Goal: Task Accomplishment & Management: Use online tool/utility

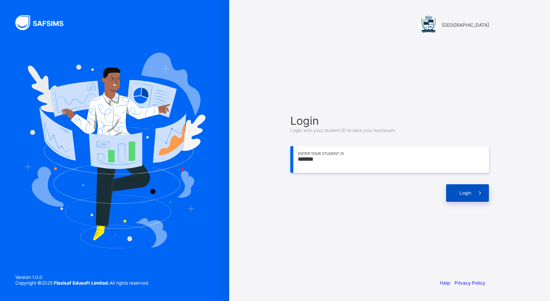
type input "*******"
click at [464, 193] on span "Login" at bounding box center [465, 193] width 12 height 6
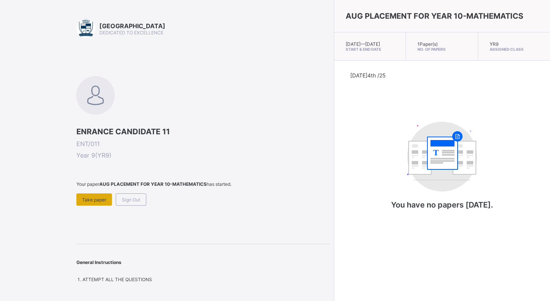
click at [88, 194] on div "Take paper" at bounding box center [93, 200] width 35 height 12
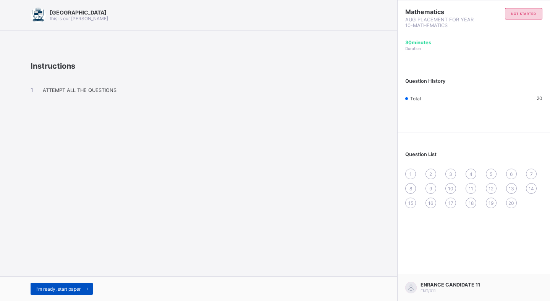
click at [64, 289] on span "I’m ready, start paper" at bounding box center [58, 289] width 44 height 6
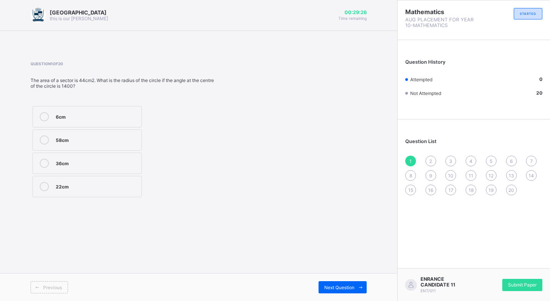
click at [75, 117] on div "6cm" at bounding box center [97, 116] width 82 height 8
click at [74, 115] on div "6cm" at bounding box center [97, 116] width 82 height 8
drag, startPoint x: 125, startPoint y: 120, endPoint x: 119, endPoint y: 120, distance: 6.1
click at [119, 119] on div "6cm" at bounding box center [97, 116] width 82 height 9
click at [102, 139] on div "58cm" at bounding box center [97, 140] width 82 height 8
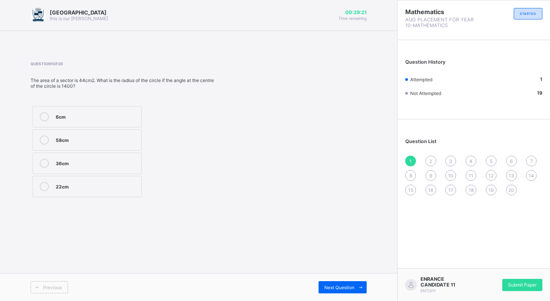
click at [90, 121] on label "6cm" at bounding box center [86, 116] width 109 height 21
click at [93, 131] on label "58cm" at bounding box center [86, 139] width 109 height 21
click at [108, 116] on div "6cm" at bounding box center [97, 116] width 82 height 8
click at [428, 158] on div "2" at bounding box center [430, 161] width 11 height 11
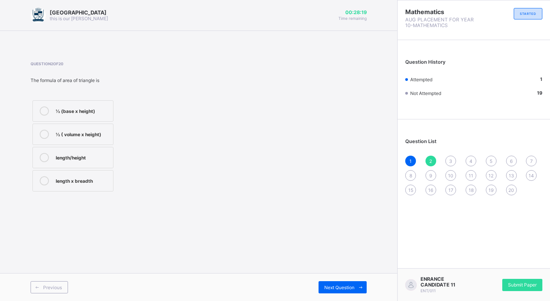
click at [407, 161] on div "1" at bounding box center [410, 161] width 11 height 11
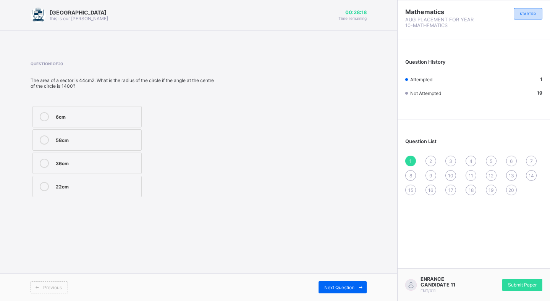
drag, startPoint x: 428, startPoint y: 162, endPoint x: 423, endPoint y: 152, distance: 11.3
click at [423, 152] on div "Question List 1 2 3 4 5 6 7 8 9 10 11 12 13 14 15 16 17 18 19 20" at bounding box center [473, 163] width 152 height 80
click at [431, 160] on span "2" at bounding box center [430, 161] width 3 height 6
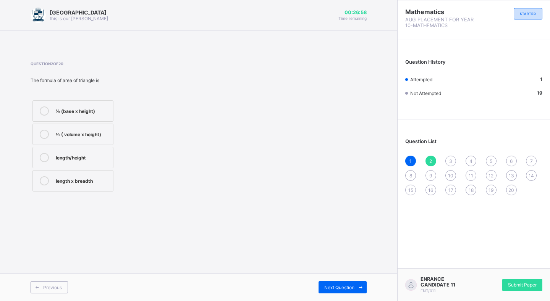
click at [76, 116] on label "½ (base x height)" at bounding box center [72, 110] width 81 height 21
drag, startPoint x: 450, startPoint y: 158, endPoint x: 447, endPoint y: 161, distance: 4.1
click at [449, 158] on span "3" at bounding box center [450, 161] width 3 height 6
click at [452, 161] on span "3" at bounding box center [450, 161] width 3 height 6
click at [432, 163] on div "2" at bounding box center [430, 161] width 11 height 11
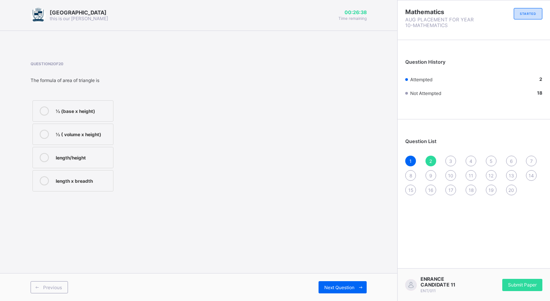
click at [449, 163] on span "3" at bounding box center [450, 161] width 3 height 6
click at [464, 160] on div "1 2 3 4 5 6 7 8 9 10 11 12 13 14 15 16 17 18 19 20" at bounding box center [473, 176] width 137 height 40
click at [472, 161] on span "4" at bounding box center [470, 161] width 3 height 6
click at [491, 161] on span "5" at bounding box center [490, 161] width 3 height 6
click at [512, 160] on span "6" at bounding box center [511, 161] width 3 height 6
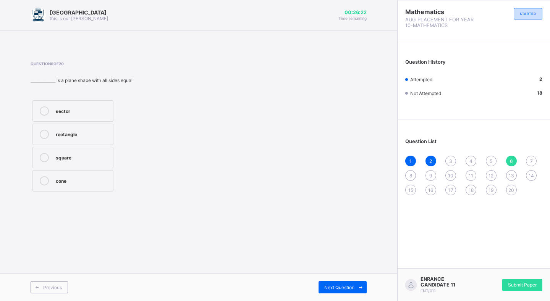
click at [531, 158] on span "7" at bounding box center [531, 161] width 3 height 6
click at [450, 161] on span "3" at bounding box center [450, 161] width 3 height 6
drag, startPoint x: 116, startPoint y: 159, endPoint x: 218, endPoint y: 140, distance: 103.4
click at [218, 140] on div "Question 3 of 20 IF #240,000 is shared among 3 people in the ratio 5:4:3, what …" at bounding box center [199, 127] width 336 height 132
click at [121, 153] on div "#60,000" at bounding box center [91, 157] width 71 height 8
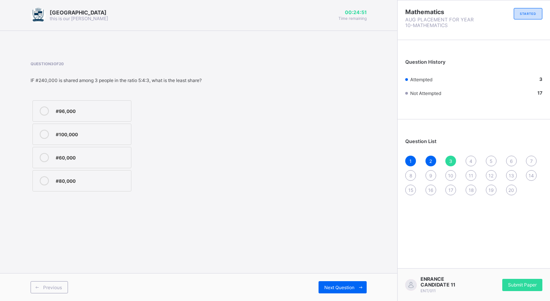
click at [467, 161] on div "4" at bounding box center [470, 161] width 11 height 11
click at [491, 158] on span "5" at bounding box center [490, 161] width 3 height 6
click at [47, 155] on icon at bounding box center [44, 157] width 9 height 9
click at [513, 163] on div "6" at bounding box center [511, 161] width 11 height 11
click at [64, 149] on label "square" at bounding box center [72, 157] width 81 height 21
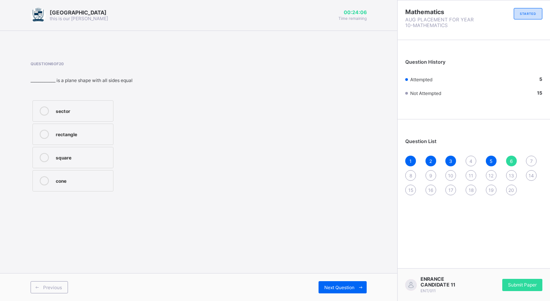
click at [530, 163] on span "7" at bounding box center [531, 161] width 3 height 6
click at [411, 176] on span "8" at bounding box center [410, 176] width 3 height 6
click at [76, 114] on div "7300" at bounding box center [82, 110] width 53 height 8
click at [432, 179] on div "9" at bounding box center [430, 175] width 11 height 11
drag, startPoint x: 59, startPoint y: 153, endPoint x: 71, endPoint y: 154, distance: 11.8
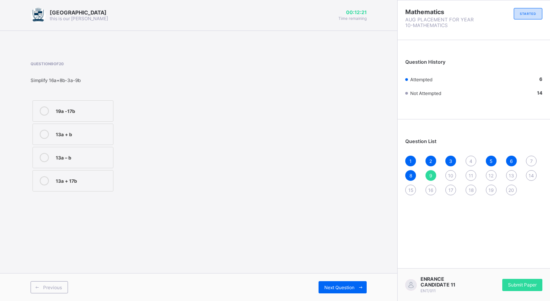
click at [60, 154] on div "13a – b" at bounding box center [82, 157] width 53 height 8
click at [199, 179] on div "Question 9 of 20 Simplify 16a+8b-3a-9b 19a -17b 13a + b 13a – b 13a + 17b" at bounding box center [199, 127] width 336 height 132
drag, startPoint x: 43, startPoint y: 158, endPoint x: 127, endPoint y: 154, distance: 84.8
click at [43, 157] on icon at bounding box center [44, 157] width 9 height 9
click at [450, 177] on span "10" at bounding box center [450, 176] width 5 height 6
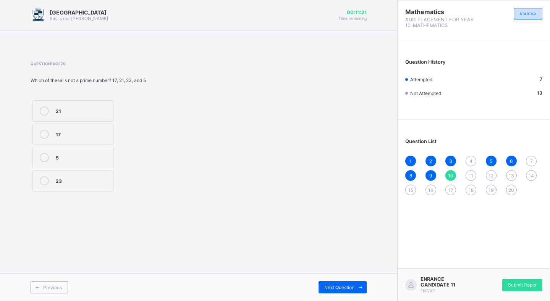
click at [86, 136] on div "17" at bounding box center [82, 134] width 53 height 8
click at [466, 173] on div "11" at bounding box center [470, 175] width 11 height 11
click at [489, 176] on span "12" at bounding box center [490, 176] width 5 height 6
click at [44, 132] on icon at bounding box center [44, 134] width 9 height 9
click at [512, 176] on span "13" at bounding box center [510, 176] width 5 height 6
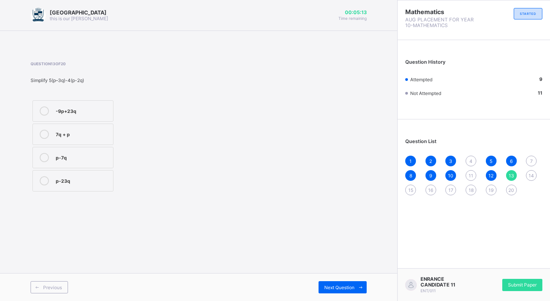
click at [46, 158] on icon at bounding box center [44, 157] width 9 height 9
click at [529, 176] on span "14" at bounding box center [530, 176] width 5 height 6
click at [84, 112] on div "600" at bounding box center [82, 110] width 53 height 8
click at [412, 193] on span "15" at bounding box center [410, 190] width 5 height 6
click at [430, 190] on span "16" at bounding box center [430, 190] width 5 height 6
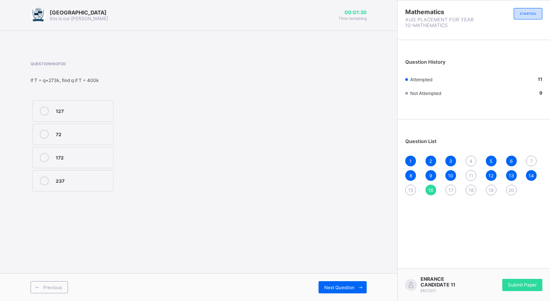
click at [452, 189] on span "17" at bounding box center [450, 190] width 5 height 6
click at [469, 190] on span "18" at bounding box center [470, 190] width 5 height 6
click at [491, 189] on span "19" at bounding box center [490, 190] width 5 height 6
click at [513, 189] on span "20" at bounding box center [511, 190] width 6 height 6
click at [469, 158] on span "4" at bounding box center [470, 161] width 3 height 6
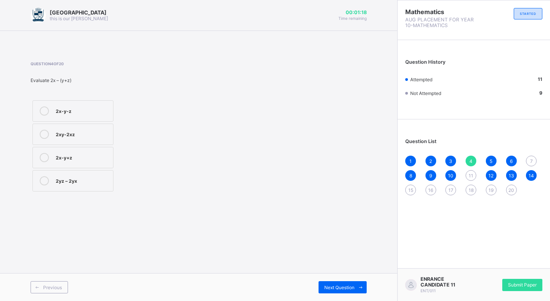
click at [468, 172] on div "11" at bounding box center [470, 175] width 11 height 11
click at [531, 160] on span "7" at bounding box center [531, 161] width 3 height 6
drag, startPoint x: 77, startPoint y: 182, endPoint x: 97, endPoint y: 179, distance: 20.5
click at [77, 182] on div "6xy" at bounding box center [82, 180] width 53 height 8
click at [410, 185] on div "15" at bounding box center [410, 190] width 11 height 11
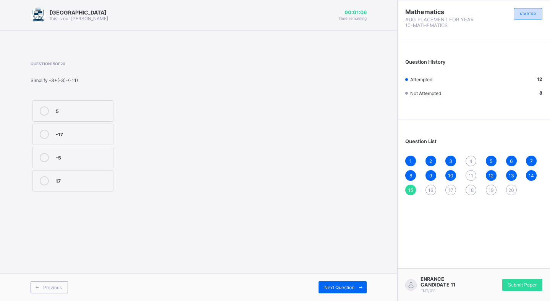
click at [434, 190] on div "16" at bounding box center [430, 190] width 11 height 11
click at [88, 105] on label "127" at bounding box center [72, 110] width 81 height 21
click at [413, 187] on span "15" at bounding box center [410, 190] width 5 height 6
click at [434, 186] on div "16" at bounding box center [430, 190] width 11 height 11
click at [416, 192] on div "1 2 3 4 5 6 7 8 9 10 11 12 13 14 15 16 17 18 19 20" at bounding box center [473, 176] width 137 height 40
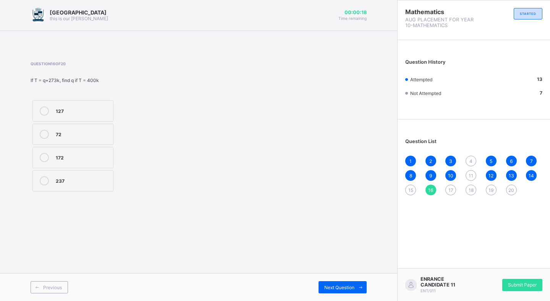
click at [414, 191] on div "15" at bounding box center [410, 190] width 11 height 11
drag, startPoint x: 450, startPoint y: 187, endPoint x: 455, endPoint y: 189, distance: 4.8
click at [451, 187] on div "17" at bounding box center [450, 190] width 11 height 11
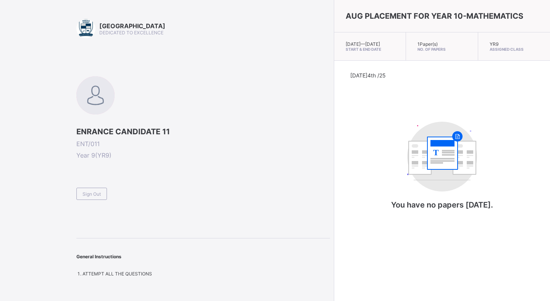
click at [350, 163] on div "[DATE] 4th /25 T You have no papers [DATE]." at bounding box center [441, 148] width 183 height 153
click at [450, 261] on div "AUG PLACEMENT FOR YEAR 10-MATHEMATICS [DATE] — [DATE] Start & End Date 1 Paper(…" at bounding box center [442, 150] width 216 height 301
click at [427, 236] on div "[DATE] 4th /25 T You have no papers [DATE]." at bounding box center [442, 149] width 216 height 176
drag, startPoint x: 549, startPoint y: 81, endPoint x: 457, endPoint y: 165, distance: 124.8
click at [457, 165] on div "T You have no papers [DATE]." at bounding box center [442, 169] width 153 height 111
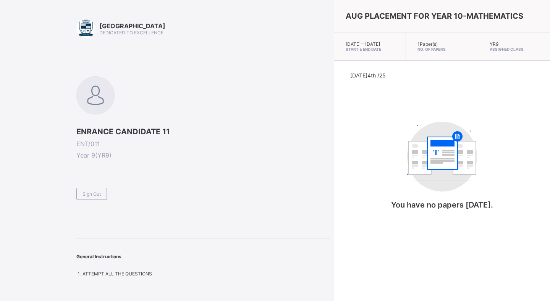
drag, startPoint x: 136, startPoint y: 277, endPoint x: 139, endPoint y: 273, distance: 5.4
click at [137, 276] on div "Arndale Academy DEDICATED TO EXCELLENCE ENRANCE CANDIDATE 11 ENT/011 Year 9 ( Y…" at bounding box center [165, 150] width 330 height 301
click at [405, 277] on div "AUG PLACEMENT FOR YEAR 10-MATHEMATICS [DATE] — [DATE] Start & End Date 1 Paper(…" at bounding box center [442, 150] width 216 height 301
click at [116, 40] on div "Arndale Academy DEDICATED TO EXCELLENCE ENRANCE CANDIDATE 11 ENT/011 Year 9 ( Y…" at bounding box center [202, 148] width 253 height 258
click at [45, 37] on div "Arndale Academy DEDICATED TO EXCELLENCE ENRANCE CANDIDATE 11 ENT/011 Year 9 ( Y…" at bounding box center [165, 150] width 330 height 301
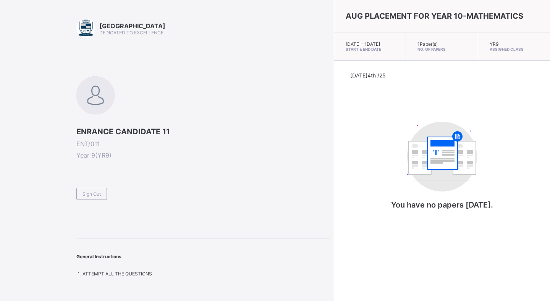
click at [514, 224] on div "[DATE] 4th /25 T You have no papers [DATE]." at bounding box center [441, 148] width 183 height 153
click at [506, 213] on div "[DATE] 4th /25 T You have no papers [DATE]." at bounding box center [441, 148] width 183 height 153
click at [369, 189] on div "T You have no papers [DATE]." at bounding box center [442, 169] width 153 height 111
click at [479, 210] on p "You have no papers [DATE]." at bounding box center [442, 204] width 153 height 9
click at [431, 248] on div "AUG PLACEMENT FOR YEAR 10-MATHEMATICS [DATE] — [DATE] Start & End Date 1 Paper(…" at bounding box center [442, 150] width 216 height 301
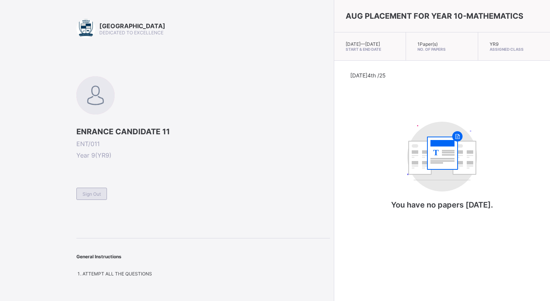
click at [90, 192] on span "Sign Out" at bounding box center [91, 194] width 18 height 6
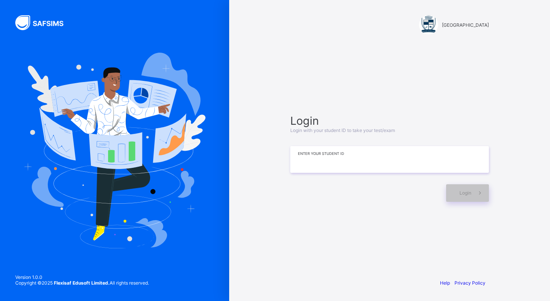
click at [347, 163] on input at bounding box center [389, 159] width 198 height 27
type input "*******"
click at [460, 189] on div "Login" at bounding box center [467, 193] width 43 height 18
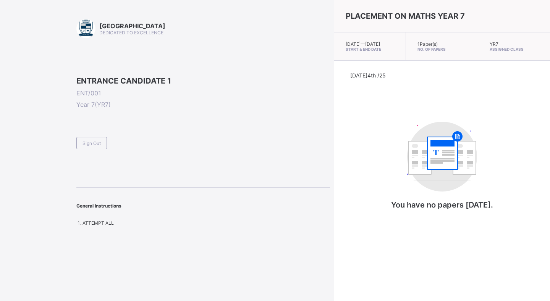
click at [90, 226] on span "ATTEMPT ALL" at bounding box center [97, 223] width 31 height 6
click at [89, 149] on div "Sign Out" at bounding box center [91, 143] width 31 height 12
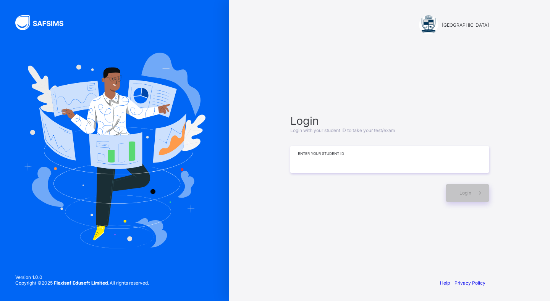
click at [343, 167] on input at bounding box center [389, 159] width 198 height 27
type input "*"
type input "*********"
click at [467, 198] on div "Login" at bounding box center [467, 193] width 43 height 18
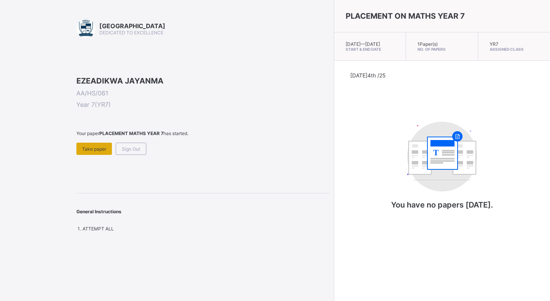
click at [95, 152] on span "Take paper" at bounding box center [94, 149] width 24 height 6
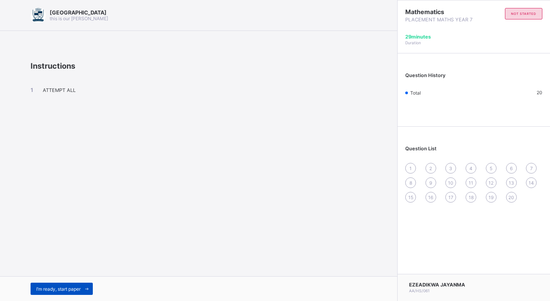
click at [66, 286] on div "I’m ready, start paper" at bounding box center [62, 289] width 62 height 12
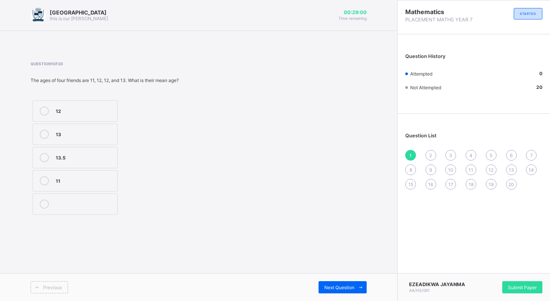
click at [40, 179] on icon at bounding box center [44, 180] width 9 height 9
click at [331, 290] on div "Next Question" at bounding box center [342, 287] width 48 height 12
click at [40, 202] on icon at bounding box center [44, 204] width 9 height 9
click at [329, 289] on span "Next Question" at bounding box center [339, 288] width 30 height 6
click at [53, 156] on label "The average" at bounding box center [72, 157] width 81 height 21
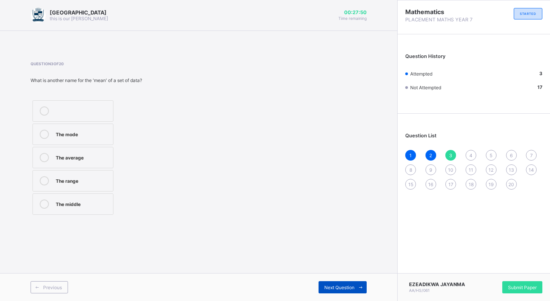
click at [323, 288] on div "Next Question" at bounding box center [342, 287] width 48 height 12
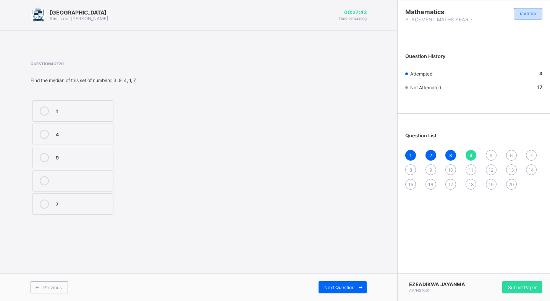
click at [70, 142] on label "4" at bounding box center [72, 134] width 81 height 21
drag, startPoint x: 321, startPoint y: 292, endPoint x: 323, endPoint y: 287, distance: 5.2
click at [321, 292] on div "Next Question" at bounding box center [342, 287] width 48 height 12
drag, startPoint x: 46, startPoint y: 160, endPoint x: 57, endPoint y: 170, distance: 14.9
click at [50, 160] on div at bounding box center [44, 157] width 15 height 9
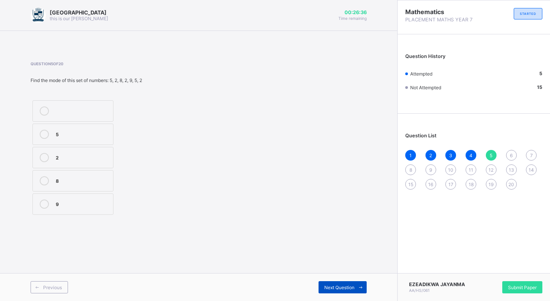
click at [320, 289] on div "Next Question" at bounding box center [342, 287] width 48 height 12
click at [48, 161] on div at bounding box center [44, 157] width 15 height 9
drag, startPoint x: 354, startPoint y: 280, endPoint x: 352, endPoint y: 285, distance: 5.3
click at [352, 285] on div "Previous Next Question" at bounding box center [198, 287] width 397 height 28
click at [352, 285] on span "Next Question" at bounding box center [339, 288] width 30 height 6
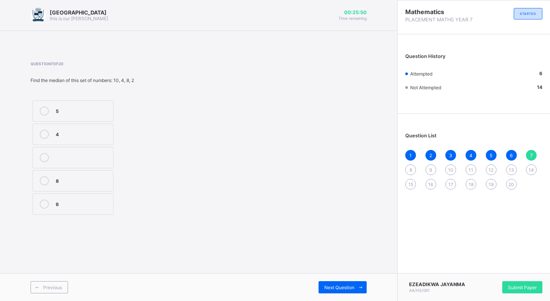
click at [512, 155] on span "6" at bounding box center [511, 156] width 3 height 6
click at [532, 157] on span "7" at bounding box center [531, 156] width 3 height 6
drag, startPoint x: 52, startPoint y: 204, endPoint x: 133, endPoint y: 252, distance: 94.3
click at [54, 205] on label "6" at bounding box center [72, 204] width 81 height 21
click at [44, 205] on icon at bounding box center [44, 204] width 9 height 9
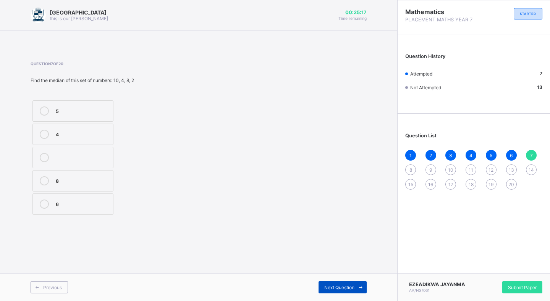
click at [326, 291] on div "Next Question" at bounding box center [342, 287] width 48 height 12
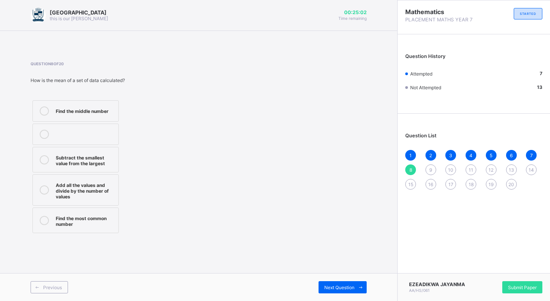
click at [83, 182] on div "Add all the values and divide by the number of values" at bounding box center [85, 190] width 59 height 19
click at [336, 286] on span "Next Question" at bounding box center [339, 288] width 30 height 6
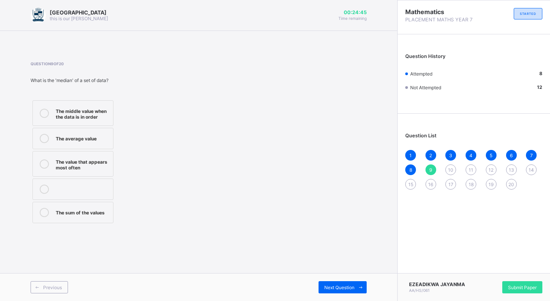
click at [512, 156] on span "6" at bounding box center [511, 156] width 3 height 6
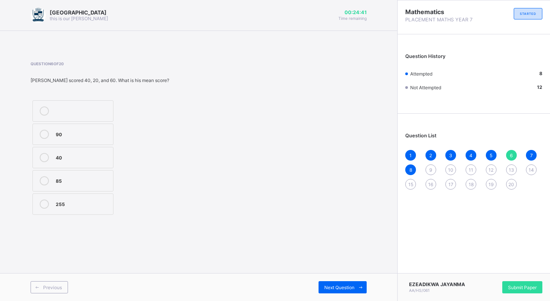
click at [489, 155] on div "5" at bounding box center [491, 155] width 11 height 11
click at [474, 151] on div "4" at bounding box center [470, 155] width 11 height 11
click at [428, 169] on div "9" at bounding box center [430, 170] width 11 height 11
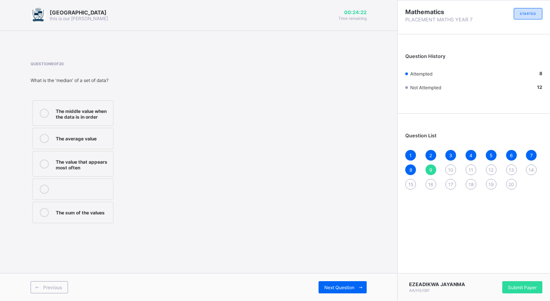
click at [111, 117] on label "The middle value when the data is in order" at bounding box center [72, 113] width 81 height 26
click at [111, 118] on label "The middle value when the data is in order" at bounding box center [72, 113] width 81 height 26
click at [88, 111] on div "The middle value when the data is in order" at bounding box center [82, 112] width 53 height 13
click at [75, 210] on div "The sum of the values" at bounding box center [82, 212] width 53 height 8
click at [68, 117] on div "The middle value when the data is in order" at bounding box center [82, 112] width 53 height 13
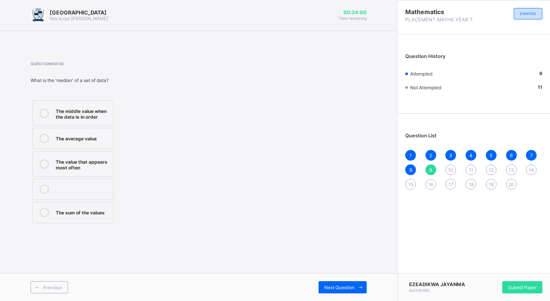
click at [85, 170] on div "The value that appears most often" at bounding box center [82, 163] width 53 height 13
click at [344, 294] on div "Previous Next Question" at bounding box center [198, 287] width 397 height 28
click at [343, 289] on span "Next Question" at bounding box center [339, 288] width 30 height 6
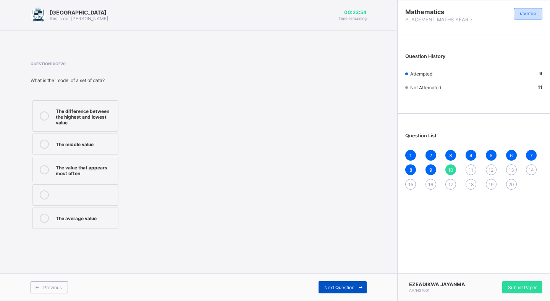
click at [356, 287] on span at bounding box center [360, 287] width 12 height 12
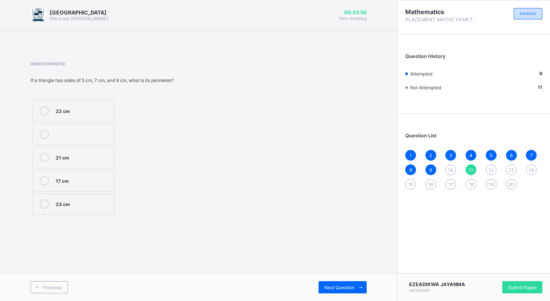
click at [450, 172] on span "10" at bounding box center [450, 170] width 5 height 6
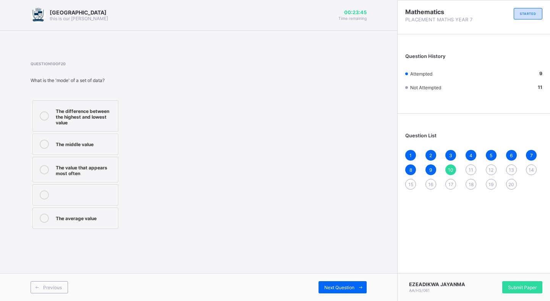
drag, startPoint x: 84, startPoint y: 158, endPoint x: 85, endPoint y: 161, distance: 4.0
click at [84, 158] on label "The value that appears most often" at bounding box center [75, 170] width 86 height 26
click at [330, 287] on span "Next Question" at bounding box center [339, 288] width 30 height 6
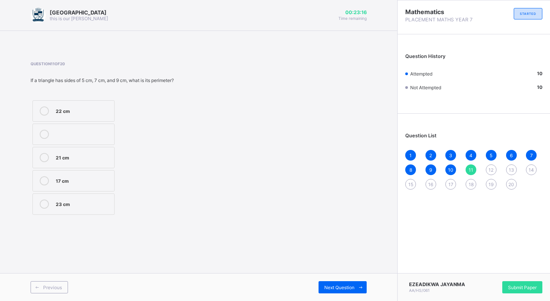
click at [58, 162] on label "21 cm" at bounding box center [73, 157] width 82 height 21
click at [360, 290] on icon at bounding box center [361, 287] width 6 height 5
click at [61, 113] on div "Cat" at bounding box center [98, 116] width 84 height 8
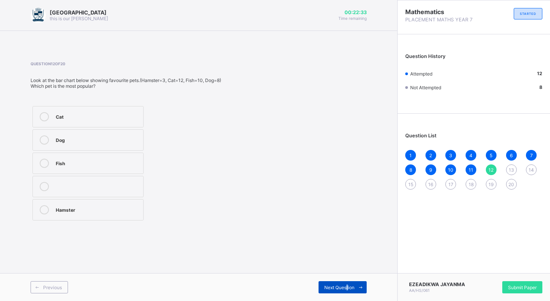
click at [349, 286] on span "Next Question" at bounding box center [339, 288] width 30 height 6
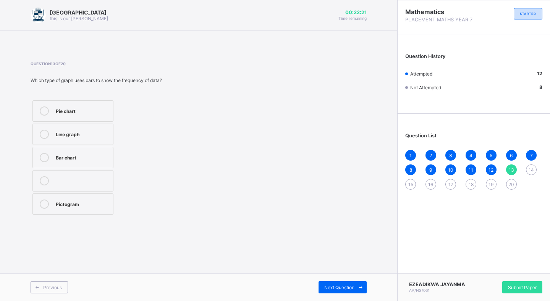
click at [73, 163] on label "Bar chart" at bounding box center [72, 157] width 81 height 21
click at [347, 290] on div "Next Question" at bounding box center [342, 287] width 48 height 12
click at [86, 157] on div "2 × 2 × 6" at bounding box center [82, 157] width 53 height 8
click at [325, 287] on span "Next Question" at bounding box center [339, 288] width 30 height 6
click at [41, 204] on label "15 cm³" at bounding box center [86, 209] width 108 height 21
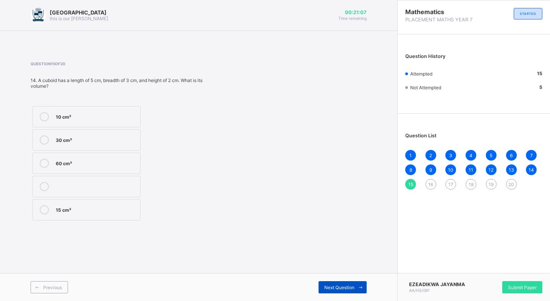
click at [358, 287] on icon at bounding box center [361, 287] width 6 height 5
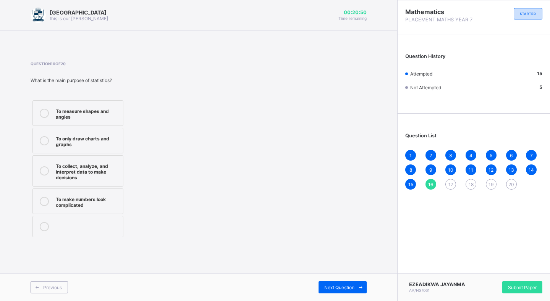
click at [44, 169] on icon at bounding box center [44, 170] width 9 height 9
click at [352, 291] on div "Next Question" at bounding box center [342, 287] width 48 height 12
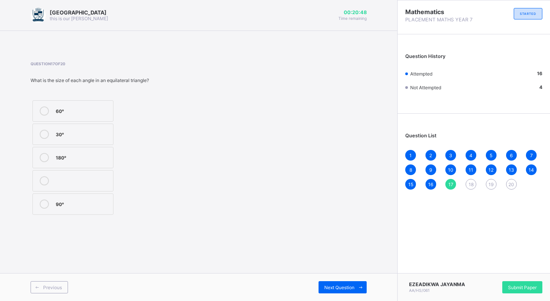
drag, startPoint x: 89, startPoint y: 119, endPoint x: 88, endPoint y: 113, distance: 5.8
drag, startPoint x: 88, startPoint y: 113, endPoint x: 274, endPoint y: 206, distance: 207.9
click at [274, 206] on div "Question 17 of 20 What is the size of each angle in an equilateral triangle? 60…" at bounding box center [199, 138] width 336 height 155
click at [98, 139] on label "30°" at bounding box center [72, 134] width 81 height 21
click at [361, 291] on span at bounding box center [360, 287] width 12 height 12
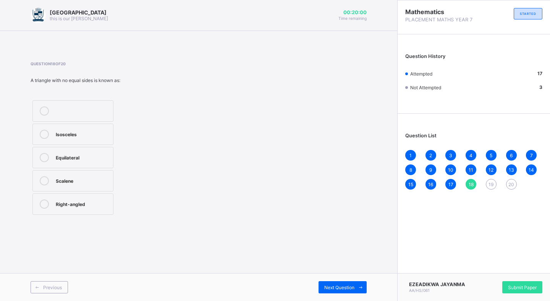
click at [85, 195] on label "Right-angled" at bounding box center [72, 204] width 81 height 21
click at [84, 190] on label "Scalene" at bounding box center [72, 180] width 81 height 21
click at [348, 295] on div "Previous Next Question" at bounding box center [198, 287] width 397 height 28
click at [344, 284] on div "Next Question" at bounding box center [342, 287] width 48 height 12
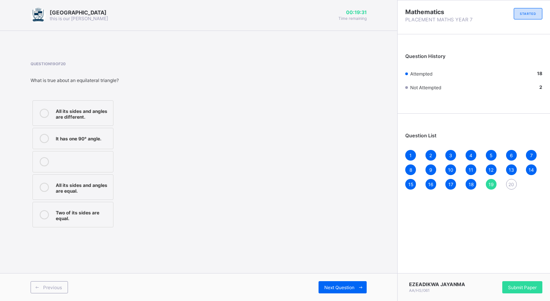
drag, startPoint x: 69, startPoint y: 194, endPoint x: 82, endPoint y: 206, distance: 17.8
click at [71, 200] on label "All its sides and angles are equal." at bounding box center [72, 187] width 81 height 26
click at [337, 287] on span "Next Question" at bounding box center [339, 288] width 30 height 6
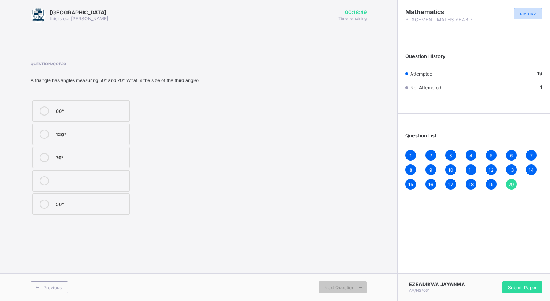
click at [93, 113] on div "60°" at bounding box center [91, 110] width 70 height 8
click at [514, 282] on div "Submit Paper" at bounding box center [522, 287] width 40 height 12
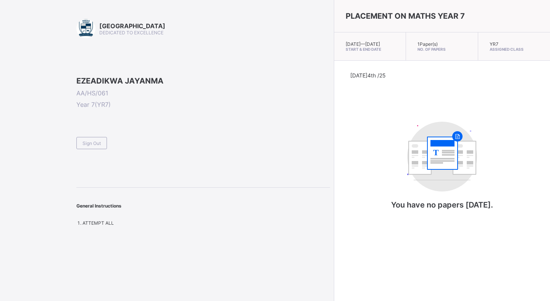
click at [454, 264] on div "PLACEMENT ON MATHS YEAR 7 [DATE] — [DATE] Start & End Date 1 Paper(s) No. of Pa…" at bounding box center [442, 150] width 216 height 301
click at [466, 165] on rect at bounding box center [469, 162] width 6 height 3
drag, startPoint x: 546, startPoint y: 251, endPoint x: 537, endPoint y: 247, distance: 9.4
click at [538, 247] on div "PLACEMENT ON MATHS YEAR 7 [DATE] — [DATE] Start & End Date 1 Paper(s) No. of Pa…" at bounding box center [442, 150] width 216 height 301
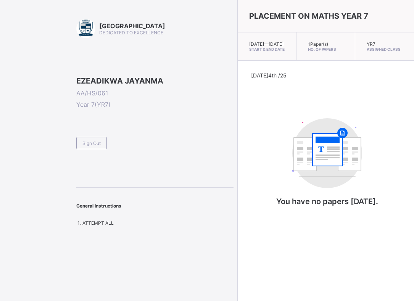
drag, startPoint x: 271, startPoint y: 102, endPoint x: 316, endPoint y: 83, distance: 49.5
click at [270, 98] on div "[DATE] 4th /25" at bounding box center [326, 85] width 150 height 26
click at [386, 150] on div "[DATE] 4th /25 T You have no papers [DATE]." at bounding box center [326, 146] width 150 height 149
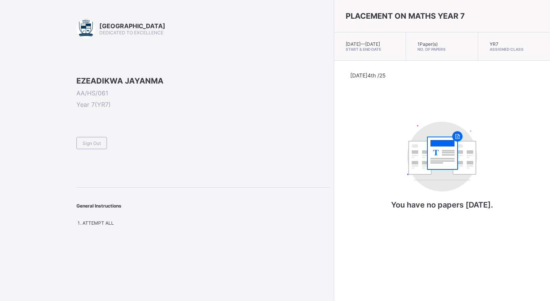
drag, startPoint x: 501, startPoint y: 0, endPoint x: 426, endPoint y: 119, distance: 140.6
click at [426, 119] on div "[DATE] 4th /25 T You have no papers [DATE]." at bounding box center [441, 148] width 183 height 153
drag, startPoint x: 331, startPoint y: 55, endPoint x: 351, endPoint y: 58, distance: 20.8
click at [345, 52] on span "Start & End Date" at bounding box center [369, 49] width 48 height 5
drag, startPoint x: 388, startPoint y: 53, endPoint x: 450, endPoint y: 44, distance: 62.1
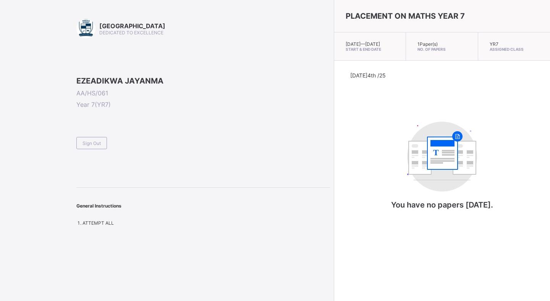
click at [406, 53] on div "1 Paper(s) No. of Papers" at bounding box center [442, 46] width 72 height 28
click at [516, 58] on div "YR7 Assigned Class" at bounding box center [514, 46] width 72 height 28
drag, startPoint x: 532, startPoint y: 154, endPoint x: 482, endPoint y: 203, distance: 70.5
click at [532, 154] on div "[DATE] 4th /25 T You have no papers [DATE]." at bounding box center [442, 149] width 216 height 176
click at [517, 273] on div "PLACEMENT ON MATHS YEAR 7 [DATE] — [DATE] Start & End Date 1 Paper(s) No. of Pa…" at bounding box center [442, 150] width 216 height 301
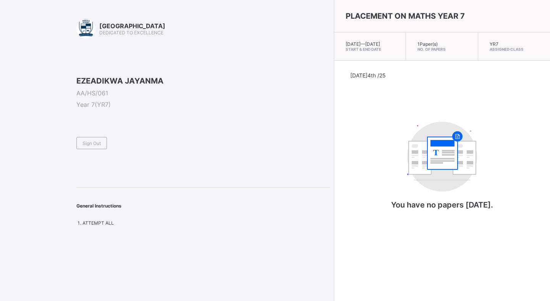
click at [407, 285] on div "PLACEMENT ON MATHS YEAR 7 [DATE] — [DATE] Start & End Date 1 Paper(s) No. of Pa…" at bounding box center [442, 150] width 216 height 301
drag, startPoint x: 541, startPoint y: 233, endPoint x: 526, endPoint y: 228, distance: 15.7
click at [532, 229] on div "[DATE] 4th /25 T You have no papers [DATE]." at bounding box center [442, 149] width 216 height 176
click at [549, 259] on div "PLACEMENT ON MATHS YEAR 7 [DATE] — [DATE] Start & End Date 1 Paper(s) No. of Pa…" at bounding box center [442, 150] width 216 height 301
click at [454, 157] on div "T You have no papers [DATE]." at bounding box center [442, 169] width 153 height 111
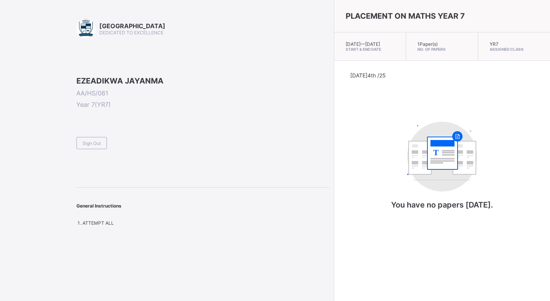
click at [524, 68] on div "[DATE] 4th /25 T You have no papers [DATE]." at bounding box center [442, 149] width 216 height 176
click at [544, 195] on div "[DATE] 4th /25 T You have no papers [DATE]." at bounding box center [442, 149] width 216 height 176
click at [334, 286] on div "PLACEMENT ON MATHS YEAR 7 [DATE] — [DATE] Start & End Date 1 Paper(s) No. of Pa…" at bounding box center [442, 150] width 216 height 301
click at [547, 205] on div "[DATE] 4th /25 T You have no papers [DATE]." at bounding box center [442, 149] width 216 height 176
click at [539, 115] on div "[DATE] 4th /25 T You have no papers [DATE]." at bounding box center [442, 149] width 216 height 176
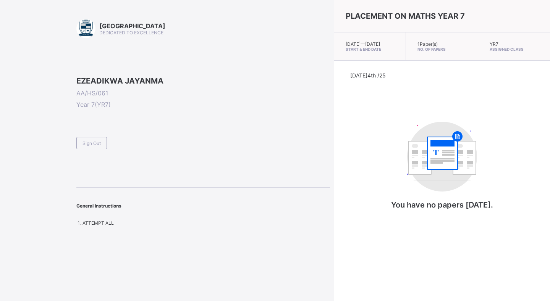
click at [350, 162] on div "[DATE] 4th /25 T You have no papers [DATE]." at bounding box center [441, 148] width 183 height 153
click at [489, 112] on div "[DATE] 4th /25 T You have no papers [DATE]." at bounding box center [441, 148] width 183 height 153
click at [87, 146] on span "Sign Out" at bounding box center [91, 143] width 18 height 6
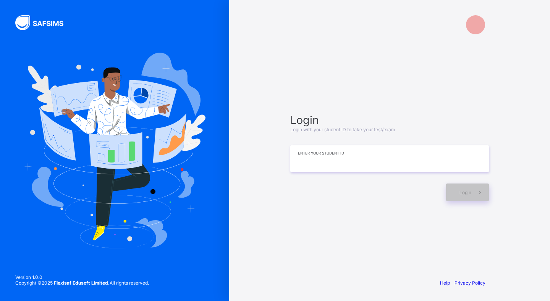
click at [370, 161] on input at bounding box center [389, 158] width 198 height 27
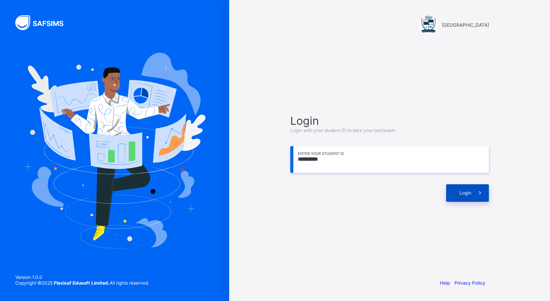
type input "*********"
click at [465, 190] on span "Login" at bounding box center [465, 193] width 12 height 6
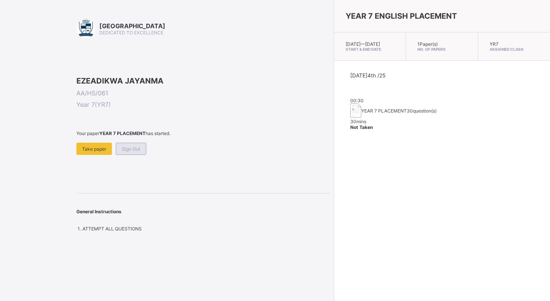
drag, startPoint x: 98, startPoint y: 202, endPoint x: 133, endPoint y: 200, distance: 34.8
click at [132, 155] on div "Your paper YEAR 7 PLACEMENT has started. Take paper Sign Out" at bounding box center [202, 143] width 253 height 24
click at [92, 152] on span "Take paper" at bounding box center [94, 149] width 24 height 6
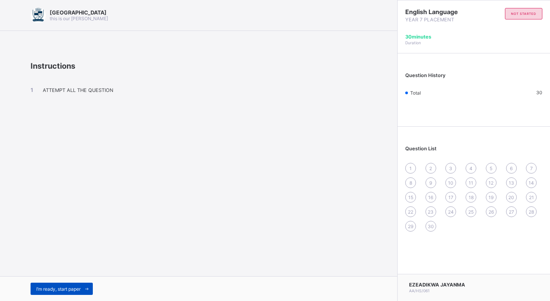
click at [68, 288] on span "I’m ready, start paper" at bounding box center [58, 289] width 44 height 6
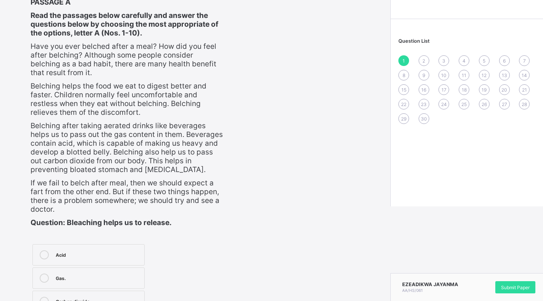
scroll to position [104, 0]
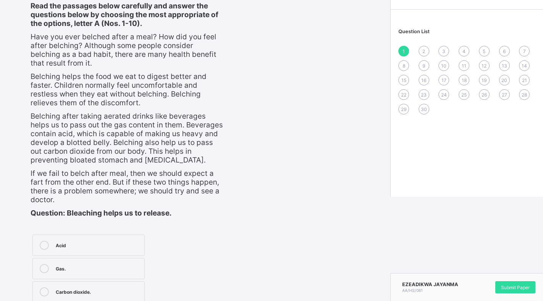
click at [39, 271] on div at bounding box center [44, 268] width 15 height 9
click at [40, 290] on icon at bounding box center [44, 291] width 9 height 9
click at [321, 234] on div "Question 1 of 30 PASSAGE A Read the passages below carefully and answer the que…" at bounding box center [195, 142] width 329 height 371
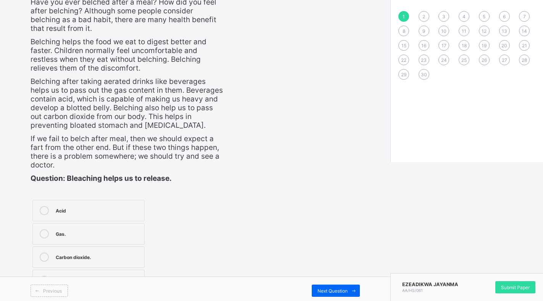
scroll to position [142, 0]
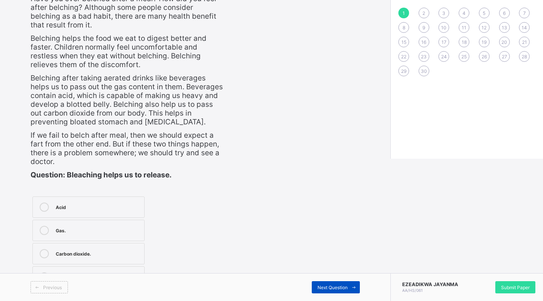
click at [339, 285] on span "Next Question" at bounding box center [333, 288] width 30 height 6
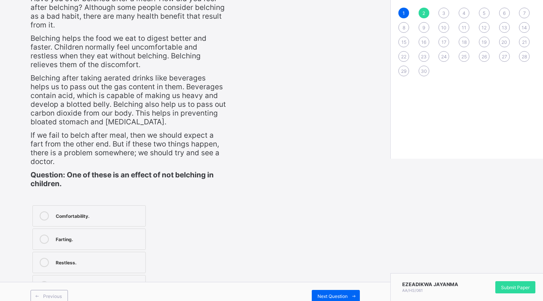
click at [103, 235] on div "Farting." at bounding box center [99, 239] width 86 height 8
click at [349, 292] on div "Next Question" at bounding box center [336, 296] width 48 height 12
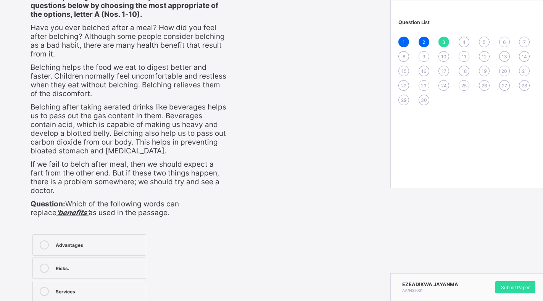
scroll to position [113, 0]
drag, startPoint x: 90, startPoint y: 245, endPoint x: 79, endPoint y: 250, distance: 12.6
click at [79, 250] on label "Advantages" at bounding box center [89, 245] width 114 height 21
drag, startPoint x: 38, startPoint y: 246, endPoint x: 45, endPoint y: 249, distance: 7.0
click at [39, 248] on div at bounding box center [44, 245] width 15 height 9
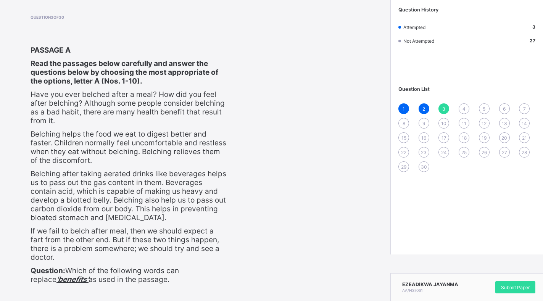
scroll to position [151, 0]
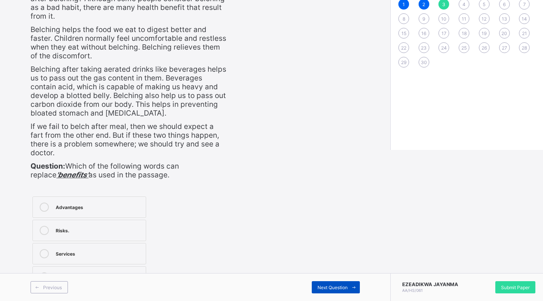
click at [339, 285] on span "Next Question" at bounding box center [333, 288] width 30 height 6
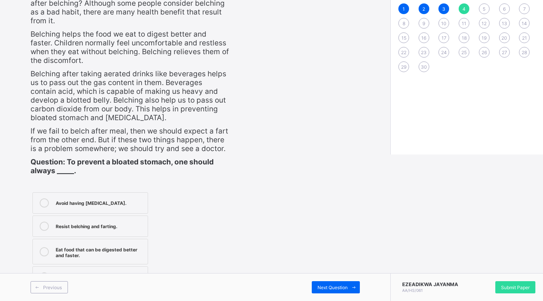
scroll to position [155, 0]
click at [89, 211] on label "Avoid having [MEDICAL_DATA]." at bounding box center [90, 202] width 116 height 21
click at [81, 197] on label "Avoid having [MEDICAL_DATA]." at bounding box center [90, 202] width 116 height 21
click at [104, 254] on div "Eat food that can be digested better and faster." at bounding box center [100, 251] width 88 height 13
drag, startPoint x: 325, startPoint y: 287, endPoint x: 330, endPoint y: 286, distance: 4.6
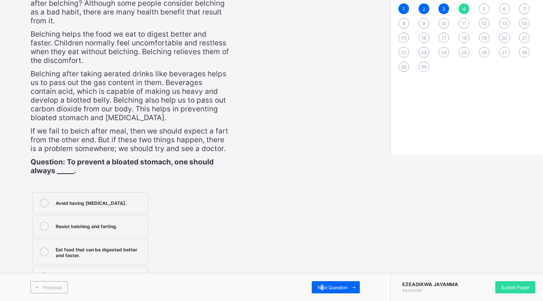
click at [329, 287] on span "Next Question" at bounding box center [333, 288] width 30 height 6
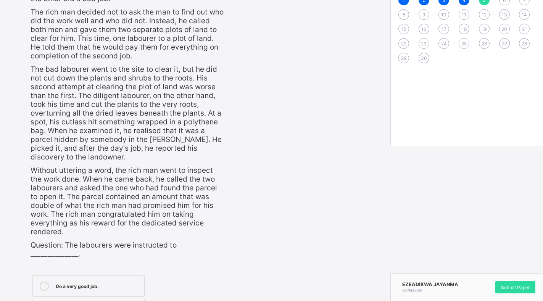
scroll to position [182, 0]
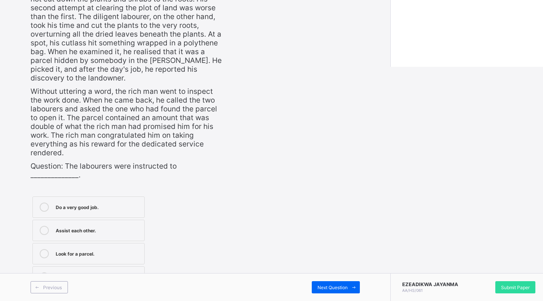
click at [254, 189] on div "Question 5 of 30 PASSAGE [PERSON_NAME] man hired two men to clear a piece of fa…" at bounding box center [195, 58] width 329 height 463
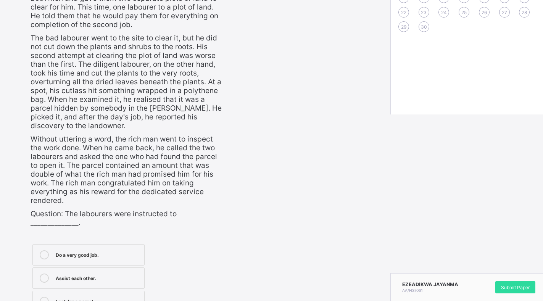
scroll to position [229, 0]
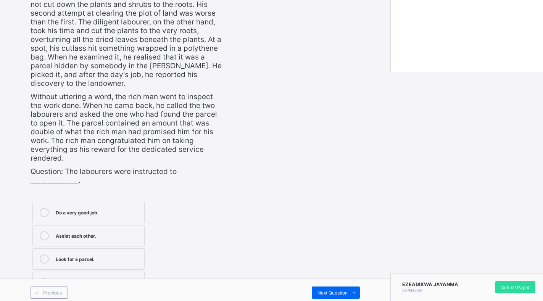
click at [59, 211] on div "Do a very good job." at bounding box center [98, 212] width 85 height 8
click at [335, 295] on span "Next Question" at bounding box center [333, 293] width 30 height 6
click at [66, 243] on label "Cut plants." at bounding box center [88, 235] width 112 height 21
click at [331, 292] on span "Next Question" at bounding box center [333, 293] width 30 height 6
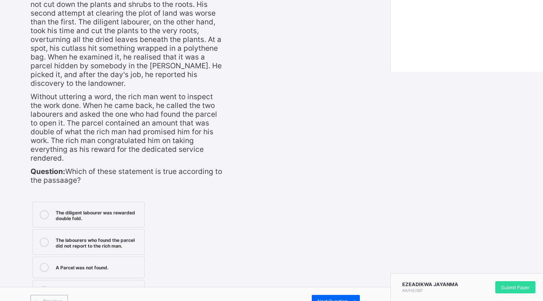
click at [98, 216] on div "The diligent labourer was rewarded double fold." at bounding box center [98, 214] width 85 height 13
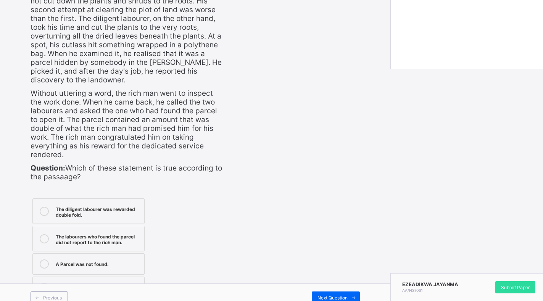
scroll to position [243, 0]
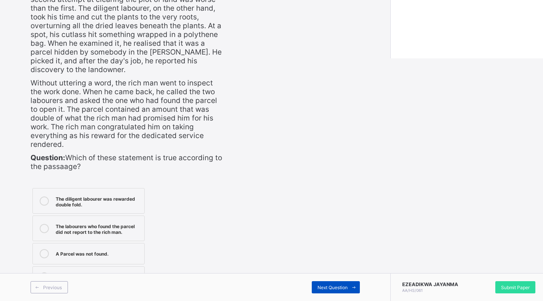
click at [344, 286] on span "Next Question" at bounding box center [333, 288] width 30 height 6
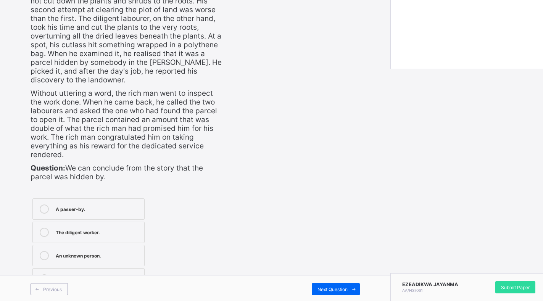
scroll to position [234, 0]
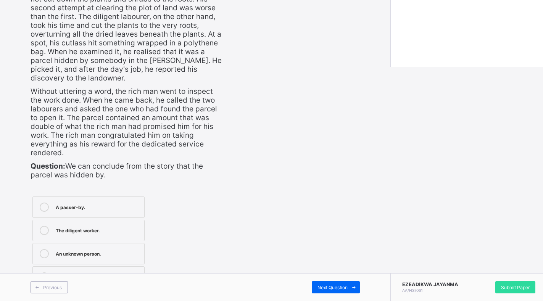
click at [110, 264] on label "An unknown person." at bounding box center [88, 253] width 112 height 21
click at [333, 283] on div "Next Question" at bounding box center [336, 287] width 48 height 12
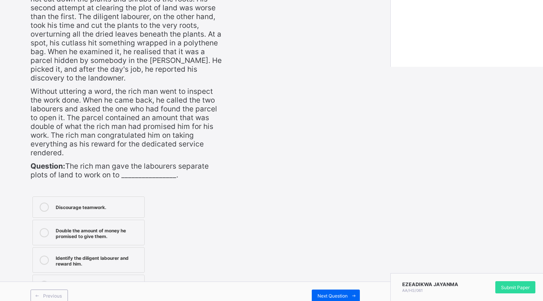
drag, startPoint x: 94, startPoint y: 263, endPoint x: 110, endPoint y: 231, distance: 35.3
click at [93, 260] on div "Identify the diligent labourer and reward him." at bounding box center [98, 259] width 85 height 13
drag, startPoint x: 46, startPoint y: 259, endPoint x: 62, endPoint y: 253, distance: 16.7
click at [49, 259] on div at bounding box center [44, 259] width 15 height 13
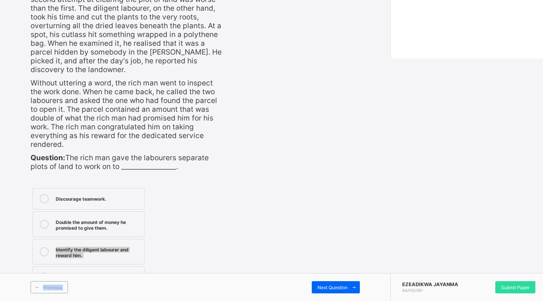
drag, startPoint x: 274, startPoint y: 277, endPoint x: 309, endPoint y: 292, distance: 38.1
click at [310, 293] on div "Arndale Academy this is our [PERSON_NAME] 00:20:32 Time remaining Question 9 of…" at bounding box center [195, 29] width 390 height 544
drag, startPoint x: 344, startPoint y: 286, endPoint x: 338, endPoint y: 282, distance: 7.4
click at [342, 284] on div "Next Question" at bounding box center [336, 287] width 48 height 12
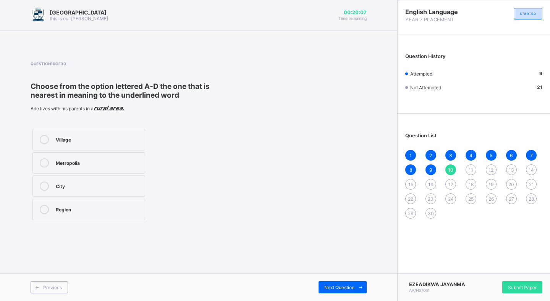
click at [52, 140] on div at bounding box center [44, 139] width 15 height 9
click at [340, 287] on span "Next Question" at bounding box center [339, 288] width 30 height 6
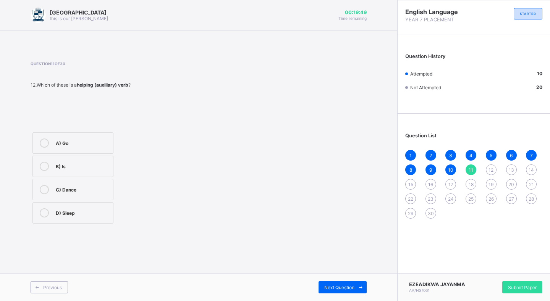
drag, startPoint x: 52, startPoint y: 156, endPoint x: 53, endPoint y: 150, distance: 5.8
click at [52, 152] on div "A) Go B) Is C) Dance D) Sleep" at bounding box center [73, 178] width 85 height 95
click at [44, 139] on icon at bounding box center [44, 143] width 9 height 9
click at [355, 294] on div "Previous Next Question" at bounding box center [198, 287] width 397 height 28
click at [353, 289] on span "Next Question" at bounding box center [339, 288] width 30 height 6
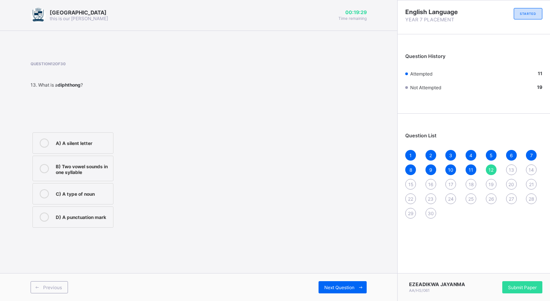
click at [84, 168] on div "B) Two vowel sounds in one syllable" at bounding box center [82, 168] width 53 height 13
click at [342, 286] on span "Next Question" at bounding box center [339, 288] width 30 height 6
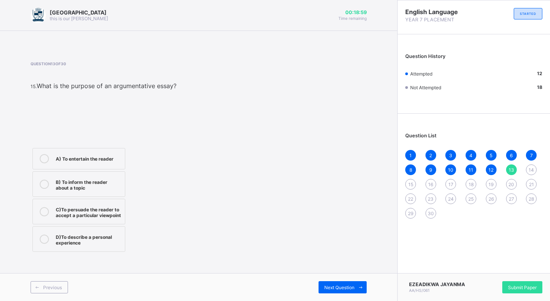
click at [71, 252] on label "D)To describe a personal experience" at bounding box center [78, 239] width 93 height 26
click at [38, 241] on div at bounding box center [44, 238] width 15 height 13
click at [43, 240] on icon at bounding box center [44, 239] width 9 height 9
click at [83, 244] on div "D)To describe a personal experience" at bounding box center [88, 238] width 65 height 13
click at [94, 218] on div "C)To persuade the reader to accept a particular viewpoint" at bounding box center [88, 211] width 65 height 13
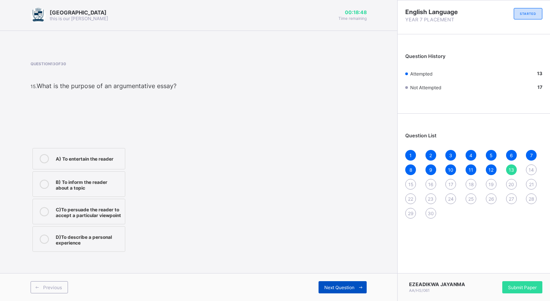
drag, startPoint x: 331, startPoint y: 287, endPoint x: 330, endPoint y: 282, distance: 4.6
click at [330, 282] on div "Next Question" at bounding box center [342, 287] width 48 height 12
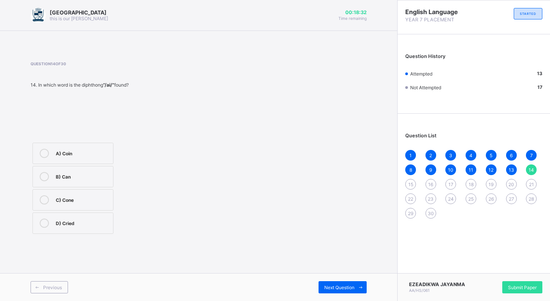
click at [80, 223] on div "D) Cried" at bounding box center [82, 223] width 53 height 8
click at [322, 292] on div "Next Question" at bounding box center [342, 287] width 48 height 12
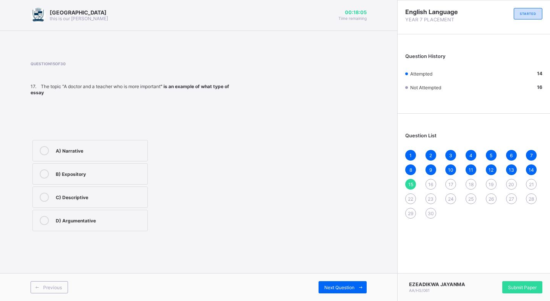
click at [81, 214] on label "D) Argumentative" at bounding box center [89, 220] width 115 height 21
click at [320, 287] on div "Next Question" at bounding box center [342, 287] width 48 height 12
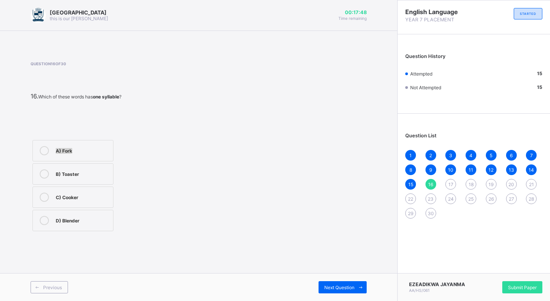
drag, startPoint x: 34, startPoint y: 166, endPoint x: 26, endPoint y: 178, distance: 14.1
click at [26, 178] on div "Arndale Academy this is our [PERSON_NAME] 00:17:48 Time remaining Question 16 o…" at bounding box center [198, 150] width 397 height 301
click at [61, 152] on div "A) Fork" at bounding box center [82, 150] width 53 height 8
click at [361, 286] on icon at bounding box center [361, 287] width 6 height 5
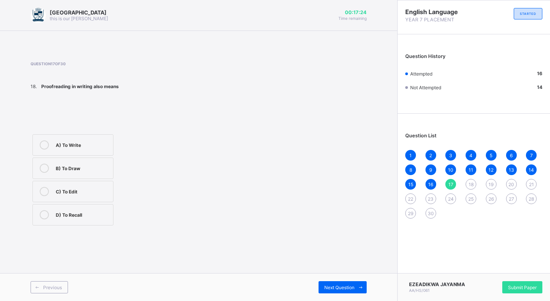
drag, startPoint x: 82, startPoint y: 149, endPoint x: 97, endPoint y: 152, distance: 14.7
click at [81, 149] on div "A) To Write" at bounding box center [82, 144] width 53 height 9
click at [351, 288] on span "Next Question" at bounding box center [339, 288] width 30 height 6
click at [64, 169] on div "B) Poet" at bounding box center [82, 166] width 53 height 9
click at [347, 291] on div "Next Question" at bounding box center [342, 287] width 48 height 12
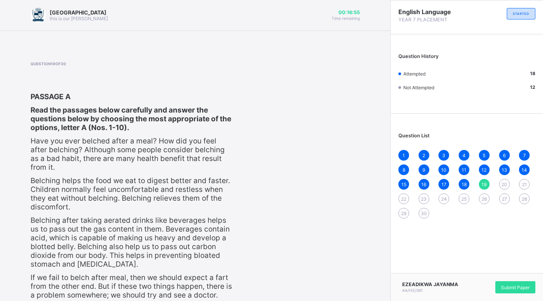
drag, startPoint x: 267, startPoint y: 220, endPoint x: 274, endPoint y: 221, distance: 7.0
click at [274, 221] on div "Question 19 of 30 PASSAGE A Read the passages below carefully and answer the qu…" at bounding box center [195, 248] width 329 height 375
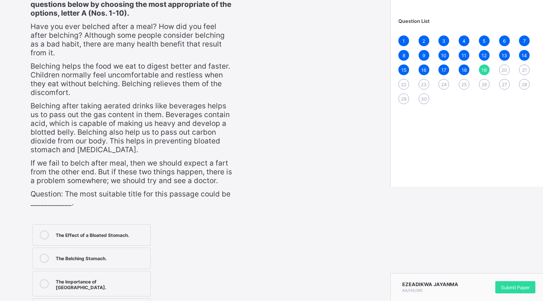
scroll to position [151, 0]
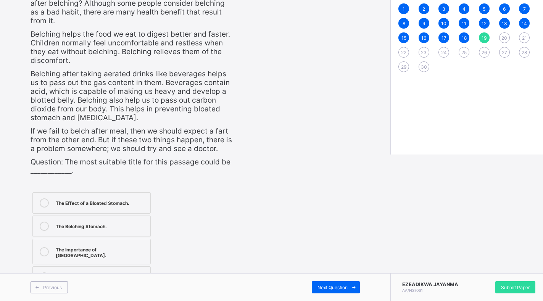
click at [109, 257] on div "The Importance of [GEOGRAPHIC_DATA]." at bounding box center [101, 251] width 91 height 13
click at [350, 282] on div "Next Question" at bounding box center [336, 287] width 48 height 12
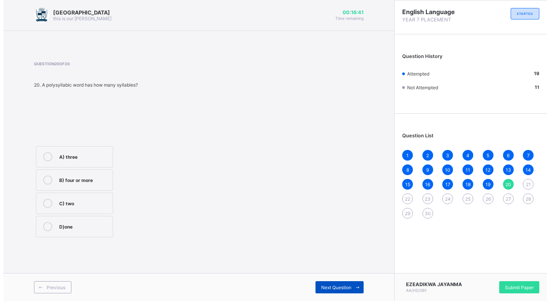
scroll to position [0, 0]
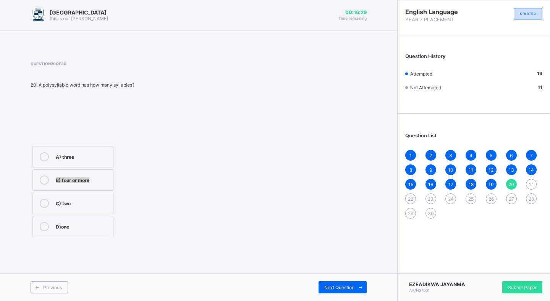
drag, startPoint x: 98, startPoint y: 164, endPoint x: 132, endPoint y: 174, distance: 35.9
click at [115, 172] on div "A) three B) four or more C) two D)one" at bounding box center [73, 191] width 85 height 95
click at [356, 289] on span at bounding box center [360, 287] width 12 height 12
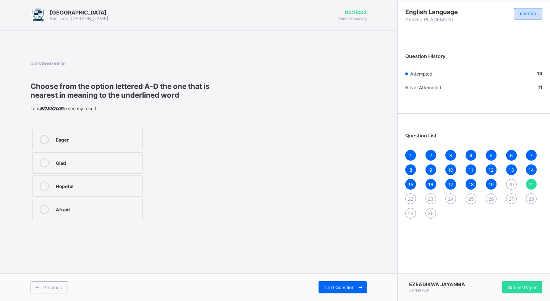
click at [59, 210] on div "Afraid" at bounding box center [97, 209] width 83 height 8
click at [355, 292] on div "Next Question" at bounding box center [342, 287] width 48 height 12
click at [78, 155] on label "Interest" at bounding box center [87, 162] width 110 height 21
drag, startPoint x: 340, startPoint y: 289, endPoint x: 339, endPoint y: 283, distance: 5.4
click at [340, 288] on span "Next Question" at bounding box center [339, 288] width 30 height 6
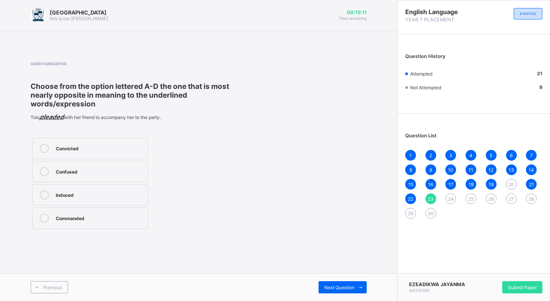
click at [75, 222] on div "Commanded" at bounding box center [100, 218] width 88 height 9
click at [63, 217] on div "Commanded" at bounding box center [100, 218] width 88 height 8
click at [56, 191] on label "Induced" at bounding box center [89, 194] width 115 height 21
drag, startPoint x: 350, startPoint y: 287, endPoint x: 345, endPoint y: 274, distance: 13.4
click at [349, 284] on div "Next Question" at bounding box center [342, 287] width 48 height 12
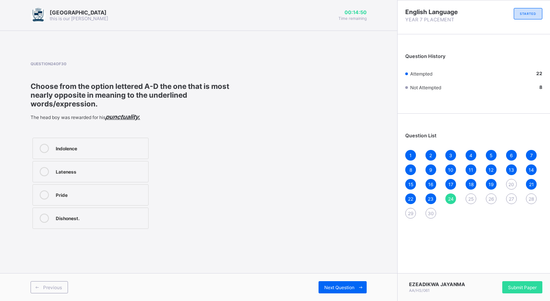
click at [80, 173] on div "Lateness" at bounding box center [100, 171] width 89 height 8
click at [349, 282] on div "Next Question" at bounding box center [342, 287] width 48 height 12
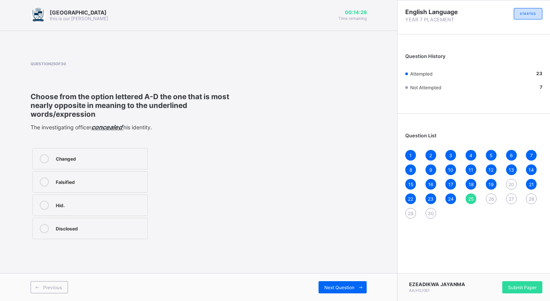
click at [111, 203] on div "Hid." at bounding box center [100, 205] width 88 height 8
click at [103, 232] on div "Disclosed" at bounding box center [100, 228] width 88 height 9
drag, startPoint x: 103, startPoint y: 232, endPoint x: 276, endPoint y: 316, distance: 192.6
click at [276, 301] on html "Arndale Academy this is our [PERSON_NAME] 00:14:24 Time remaining Question 25 o…" at bounding box center [275, 150] width 550 height 301
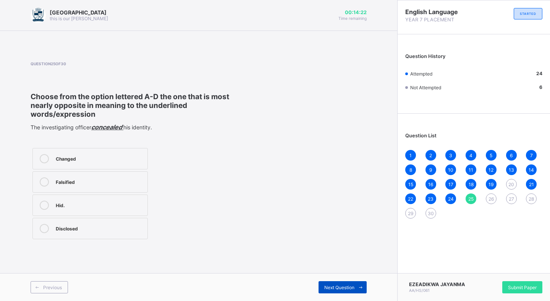
click at [332, 292] on div "Next Question" at bounding box center [342, 287] width 48 height 12
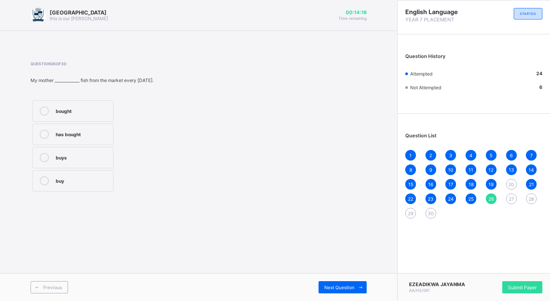
click at [507, 185] on div "20" at bounding box center [511, 184] width 11 height 11
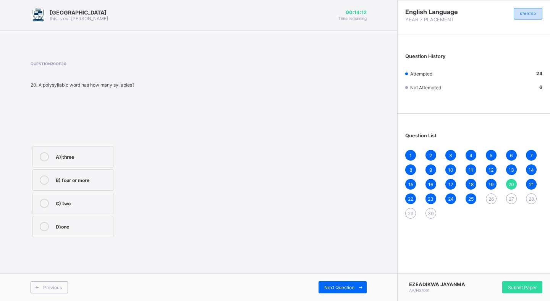
click at [64, 158] on div "A) three" at bounding box center [82, 156] width 53 height 8
drag, startPoint x: 43, startPoint y: 158, endPoint x: 61, endPoint y: 158, distance: 18.3
click at [45, 157] on icon at bounding box center [44, 156] width 9 height 9
click at [44, 178] on icon at bounding box center [44, 180] width 9 height 9
click at [347, 287] on span "Next Question" at bounding box center [339, 288] width 30 height 6
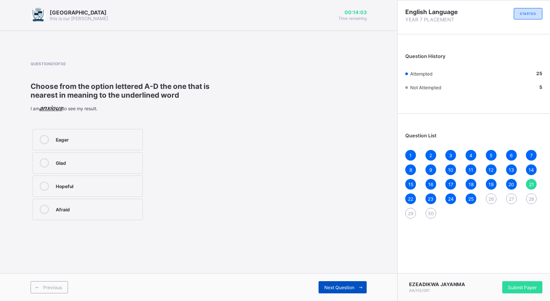
click at [352, 285] on span "Next Question" at bounding box center [339, 288] width 30 height 6
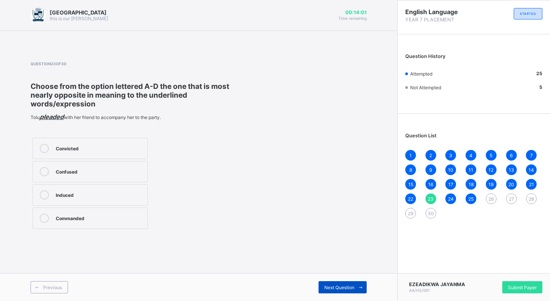
click at [352, 285] on span "Next Question" at bounding box center [339, 288] width 30 height 6
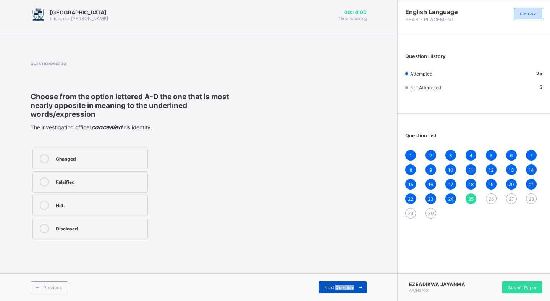
click at [352, 283] on div "Next Question" at bounding box center [342, 287] width 48 height 12
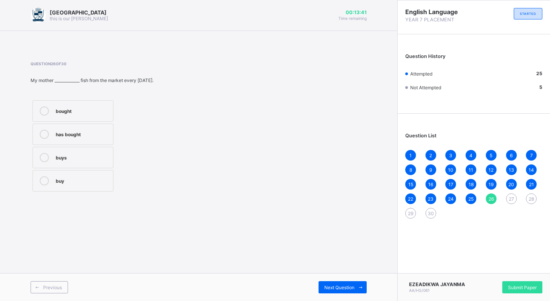
click at [106, 165] on label "buys" at bounding box center [72, 157] width 81 height 21
click at [346, 287] on span "Next Question" at bounding box center [339, 288] width 30 height 6
click at [63, 134] on div "im-" at bounding box center [87, 134] width 63 height 8
drag, startPoint x: 325, startPoint y: 292, endPoint x: 327, endPoint y: 288, distance: 4.5
click at [327, 289] on div "Next Question" at bounding box center [342, 287] width 48 height 12
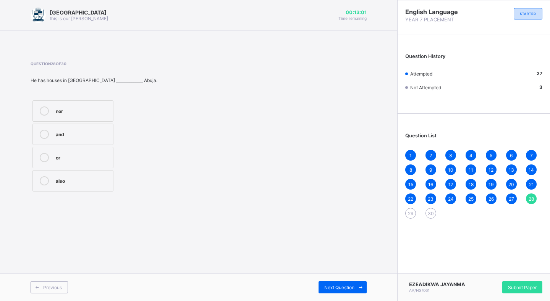
click at [62, 140] on label "and" at bounding box center [72, 134] width 81 height 21
click at [353, 285] on span "Next Question" at bounding box center [339, 288] width 30 height 6
click at [71, 155] on div "isn't" at bounding box center [82, 157] width 53 height 8
click at [350, 285] on div "Next Question" at bounding box center [342, 287] width 48 height 12
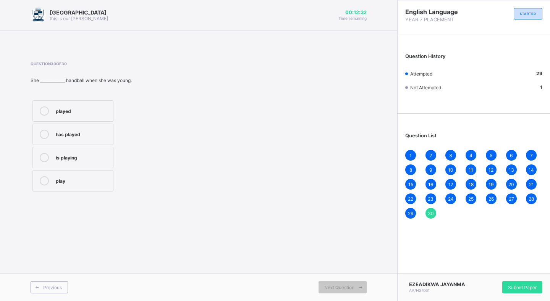
drag, startPoint x: 103, startPoint y: 111, endPoint x: 103, endPoint y: 107, distance: 3.8
click at [103, 109] on div "played" at bounding box center [82, 110] width 53 height 8
click at [510, 286] on span "Submit Paper" at bounding box center [522, 288] width 29 height 6
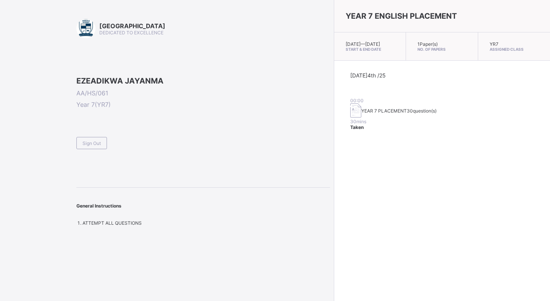
drag, startPoint x: 490, startPoint y: 187, endPoint x: 487, endPoint y: 180, distance: 8.2
click at [489, 184] on div "YEAR 7 ENGLISH PLACEMENT [DATE] — [DATE] Start & End Date 1 Paper(s) No. of Pap…" at bounding box center [442, 150] width 216 height 301
drag, startPoint x: 524, startPoint y: 286, endPoint x: 517, endPoint y: 287, distance: 6.9
click at [523, 287] on div "YEAR 7 ENGLISH PLACEMENT [DATE] — [DATE] Start & End Date 1 Paper(s) No. of Pap…" at bounding box center [442, 150] width 216 height 301
click at [469, 189] on div "YEAR 7 ENGLISH PLACEMENT [DATE] — [DATE] Start & End Date 1 Paper(s) No. of Pap…" at bounding box center [442, 150] width 216 height 301
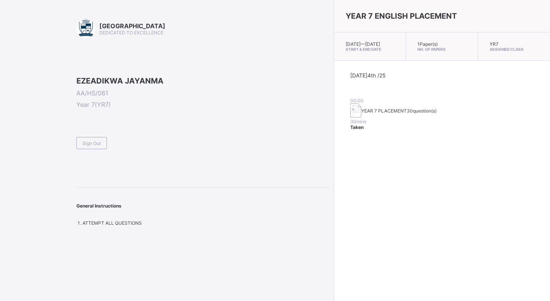
click at [478, 205] on div "YEAR 7 ENGLISH PLACEMENT [DATE] — [DATE] Start & End Date 1 Paper(s) No. of Pap…" at bounding box center [442, 150] width 216 height 301
click at [399, 274] on div "YEAR 7 ENGLISH PLACEMENT [DATE] — [DATE] Start & End Date 1 Paper(s) No. of Pap…" at bounding box center [442, 150] width 216 height 301
click at [350, 111] on img at bounding box center [355, 110] width 11 height 14
click at [363, 124] on span "Taken" at bounding box center [356, 127] width 13 height 6
click at [345, 122] on div "[DATE] 4th /25 00:00 YEAR 7 PLACEMENT 30 question(s) 30 mins Taken" at bounding box center [442, 101] width 216 height 81
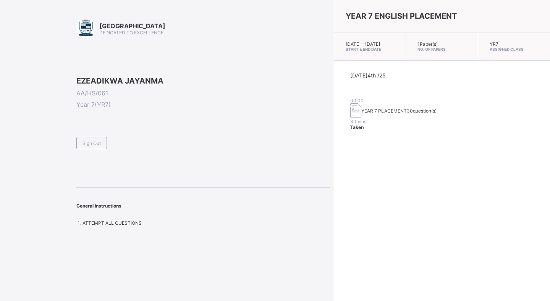
drag, startPoint x: 321, startPoint y: 110, endPoint x: 439, endPoint y: 150, distance: 124.9
click at [439, 150] on div "YEAR 7 ENGLISH PLACEMENT [DATE] — [DATE] Start & End Date 1 Paper(s) No. of Pap…" at bounding box center [442, 150] width 216 height 301
click at [363, 124] on span "Taken" at bounding box center [356, 127] width 13 height 6
click at [407, 113] on span "30 question(s)" at bounding box center [422, 111] width 30 height 6
drag, startPoint x: 496, startPoint y: 156, endPoint x: 489, endPoint y: 153, distance: 8.0
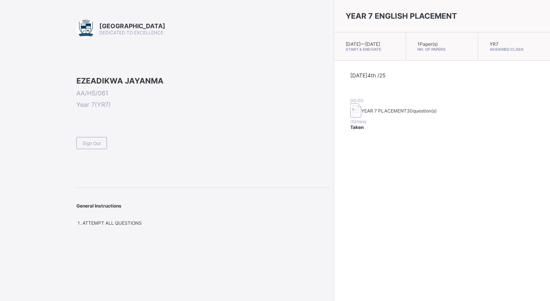
click at [493, 155] on div "YEAR 7 ENGLISH PLACEMENT [DATE] — [DATE] Start & End Date 1 Paper(s) No. of Pap…" at bounding box center [442, 150] width 216 height 301
drag, startPoint x: 248, startPoint y: 149, endPoint x: 248, endPoint y: 145, distance: 3.8
click at [248, 108] on div "EZEADIKWA JAYANMA AA/HS/061 Year 7 ( YR7 )" at bounding box center [202, 92] width 253 height 32
click at [350, 109] on div "YEAR 7 PLACEMENT 30 question(s)" at bounding box center [441, 110] width 183 height 15
click at [361, 110] on span "YEAR 7 PLACEMENT" at bounding box center [383, 111] width 45 height 6
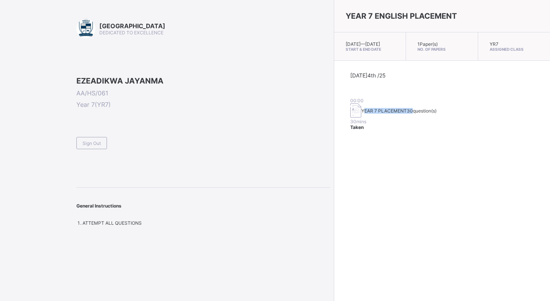
click at [361, 111] on div "YEAR 7 PLACEMENT 30 question(s)" at bounding box center [398, 111] width 75 height 6
click at [407, 111] on span "30 question(s)" at bounding box center [422, 111] width 30 height 6
